Goal: Task Accomplishment & Management: Manage account settings

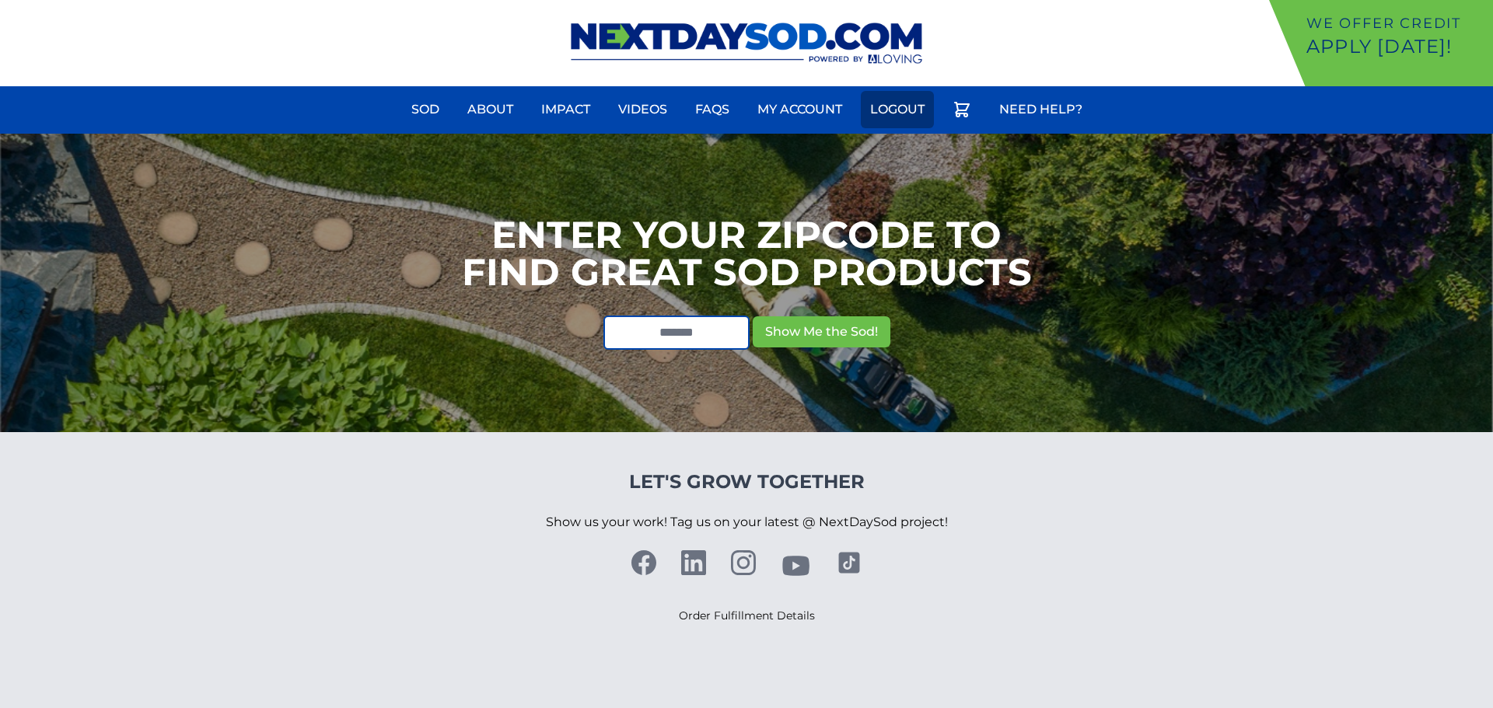
click at [899, 112] on link "Logout" at bounding box center [897, 109] width 73 height 37
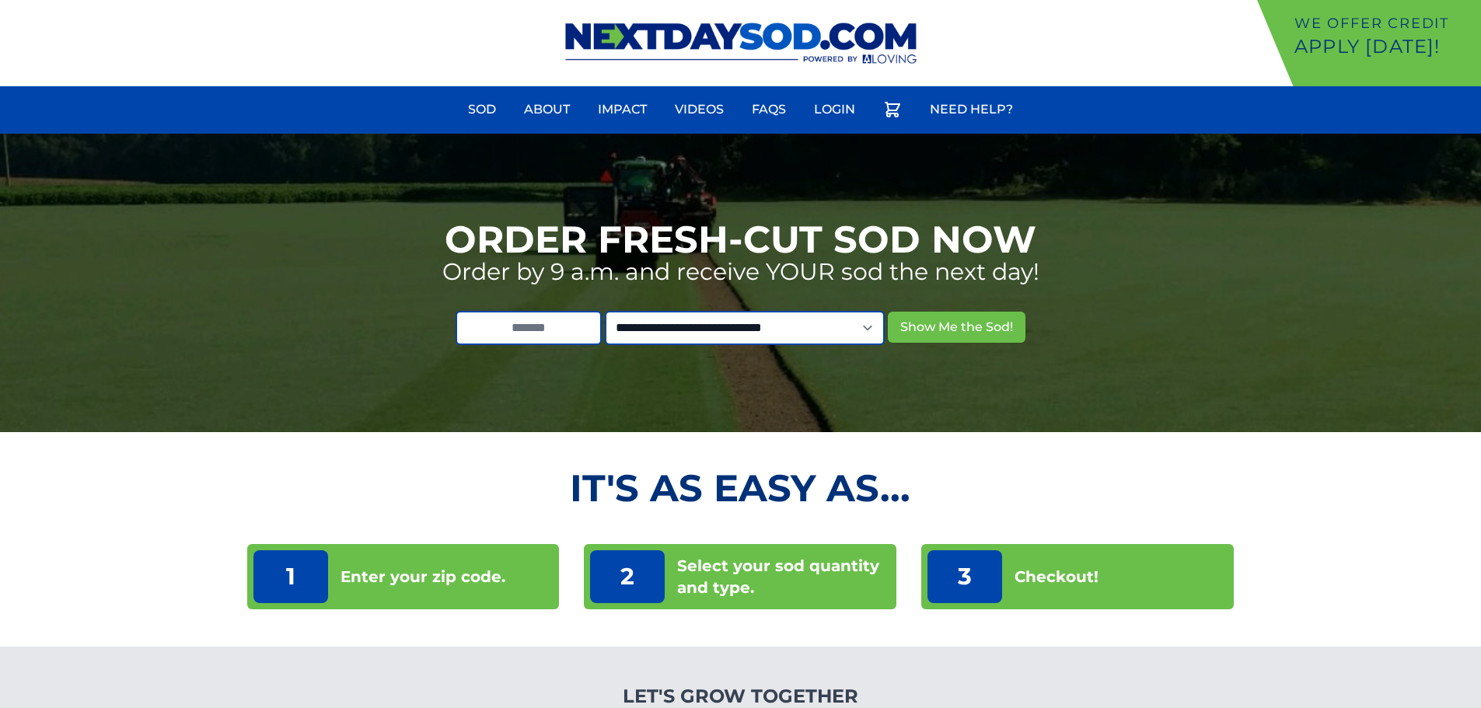
click at [820, 87] on nav "Sod About Impact Videos FAQs Login Need Help?" at bounding box center [740, 109] width 1481 height 47
click at [829, 106] on link "Login" at bounding box center [835, 109] width 60 height 37
click at [832, 114] on link "Login" at bounding box center [835, 109] width 60 height 37
